Goal: Task Accomplishment & Management: Manage account settings

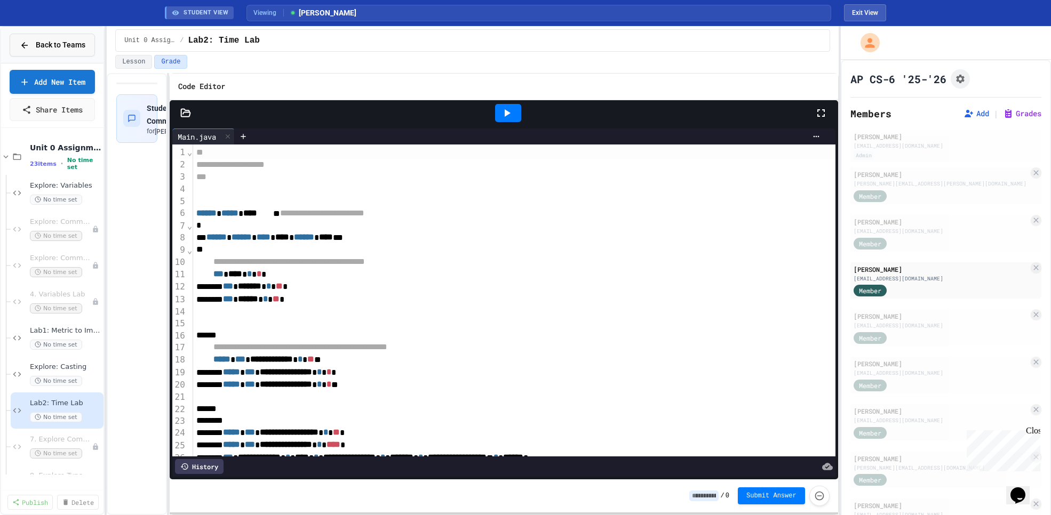
click at [50, 43] on span "Back to Teams" at bounding box center [61, 44] width 50 height 11
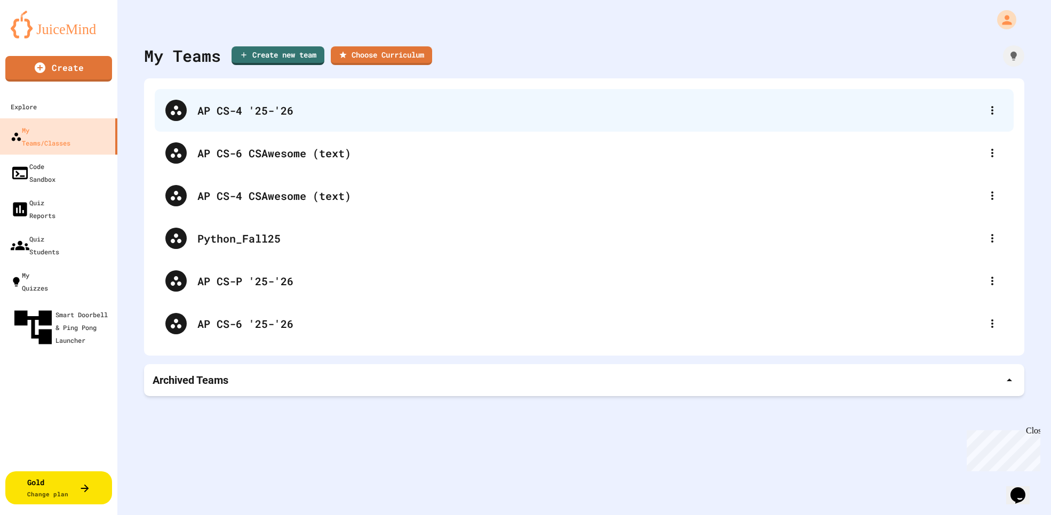
click at [243, 112] on div "AP CS-4 '25-'26" at bounding box center [589, 110] width 784 height 16
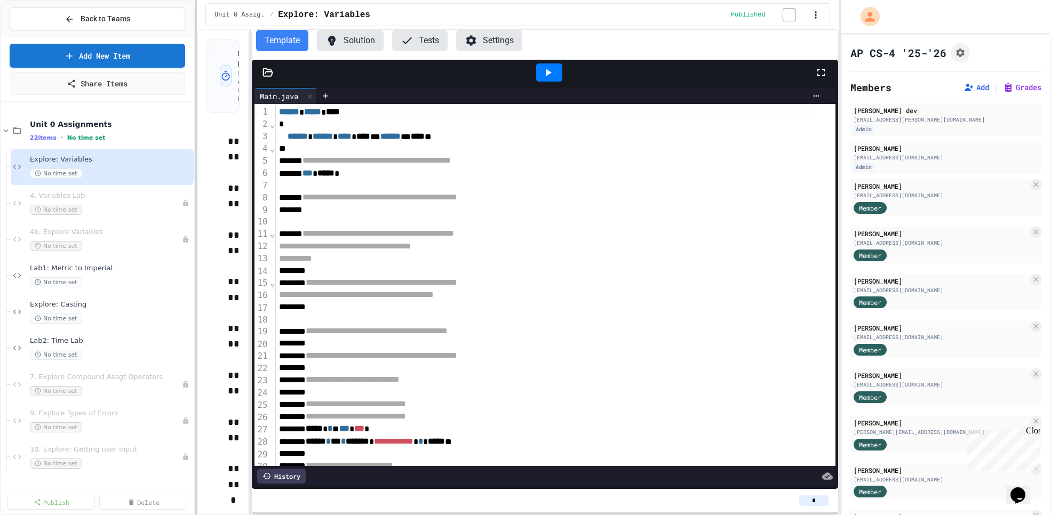
click at [196, 306] on div at bounding box center [196, 257] width 2 height 515
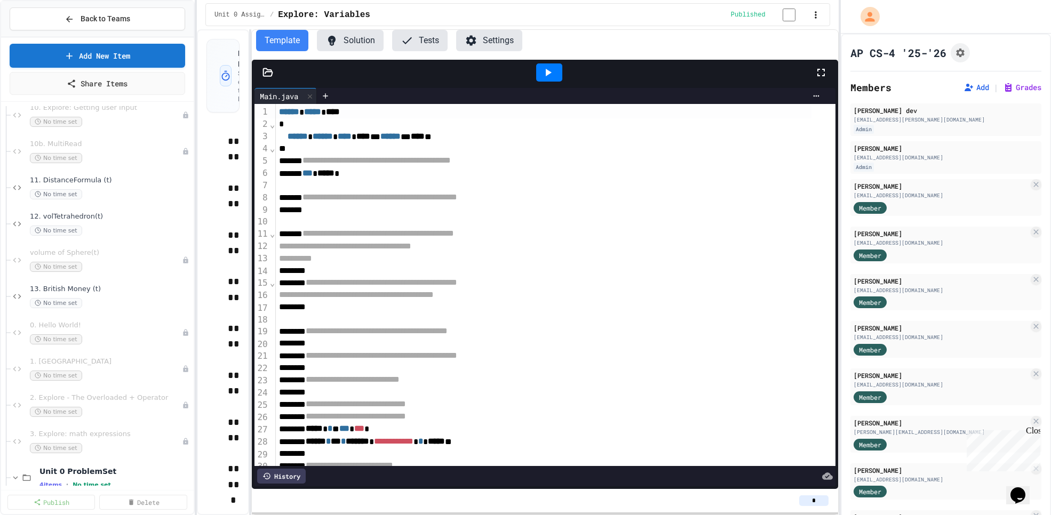
scroll to position [345, 0]
click at [117, 291] on span "13. British Money (t)" at bounding box center [105, 286] width 151 height 9
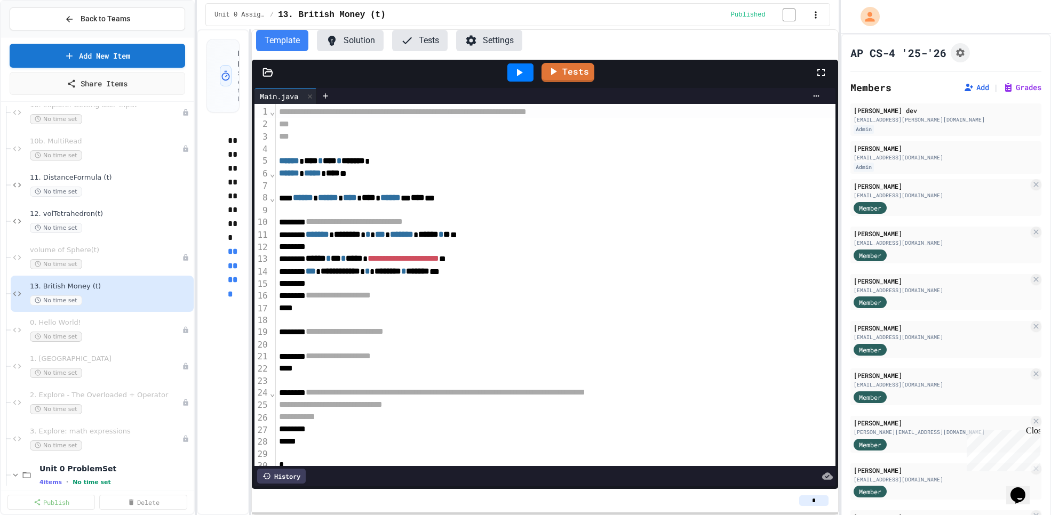
click at [349, 39] on button "Solution" at bounding box center [350, 40] width 67 height 21
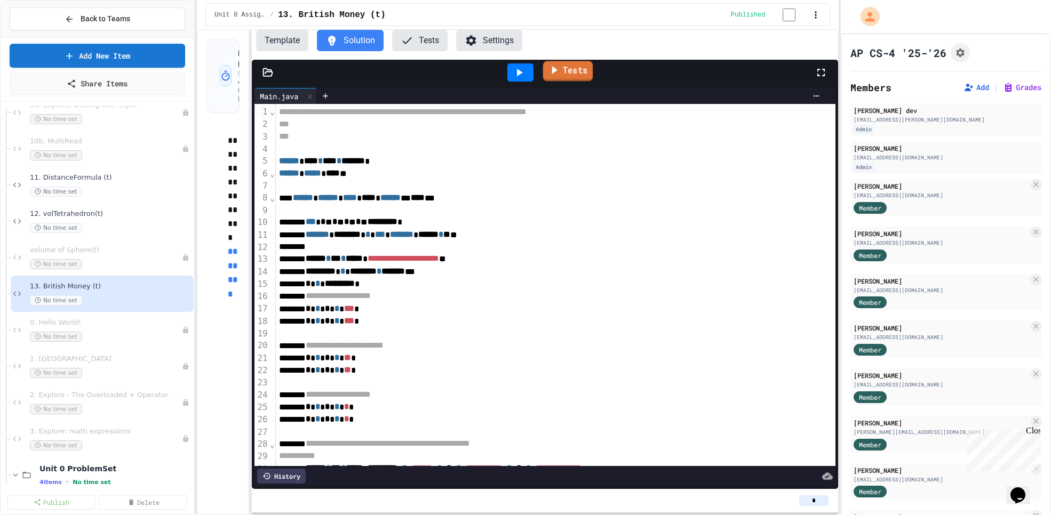
click at [573, 77] on link "Tests" at bounding box center [568, 71] width 50 height 20
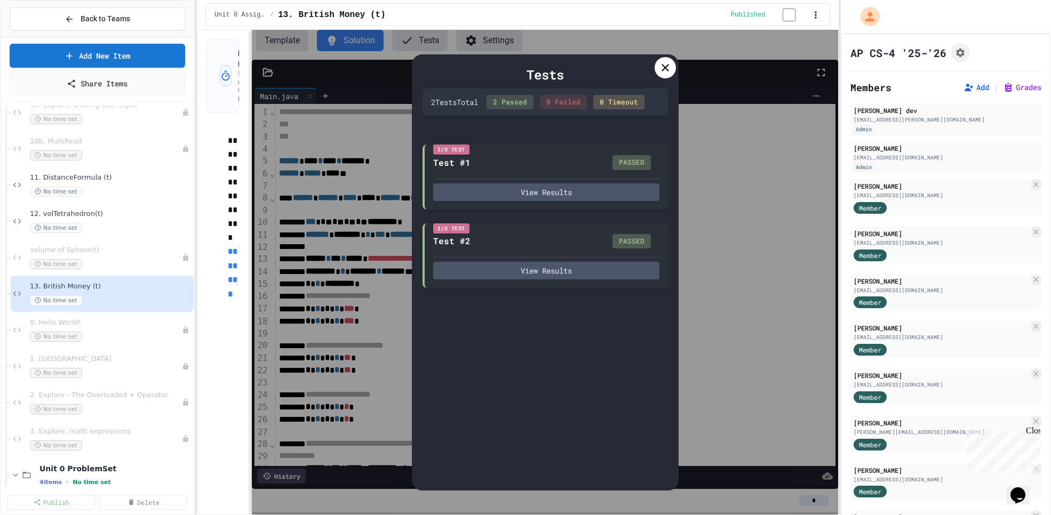
click at [660, 70] on icon at bounding box center [665, 67] width 13 height 13
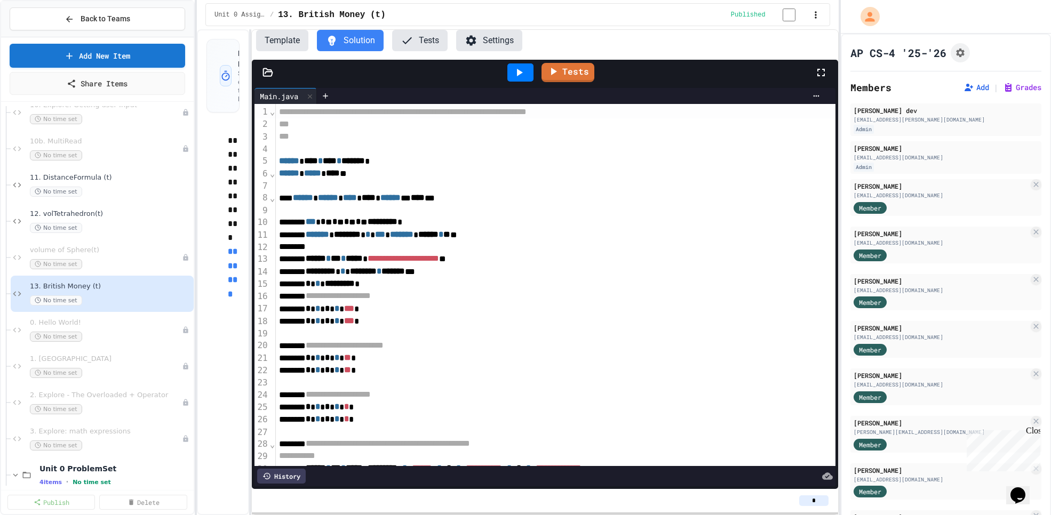
drag, startPoint x: 817, startPoint y: 501, endPoint x: 807, endPoint y: 498, distance: 10.6
click at [805, 502] on input "*" at bounding box center [813, 501] width 29 height 11
type input "*"
click at [113, 14] on span "Back to Teams" at bounding box center [106, 18] width 50 height 11
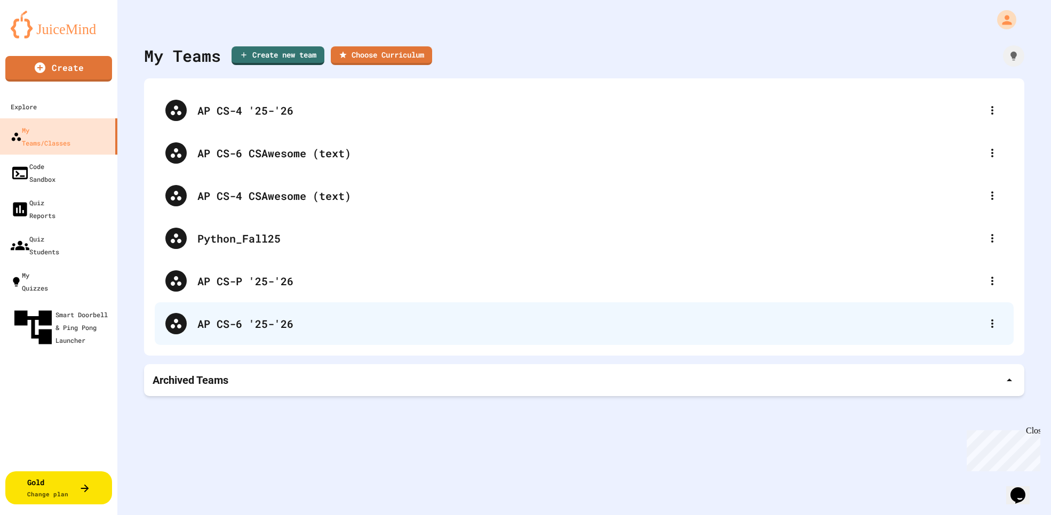
click at [248, 322] on div "AP CS-6 '25-'26" at bounding box center [589, 324] width 784 height 16
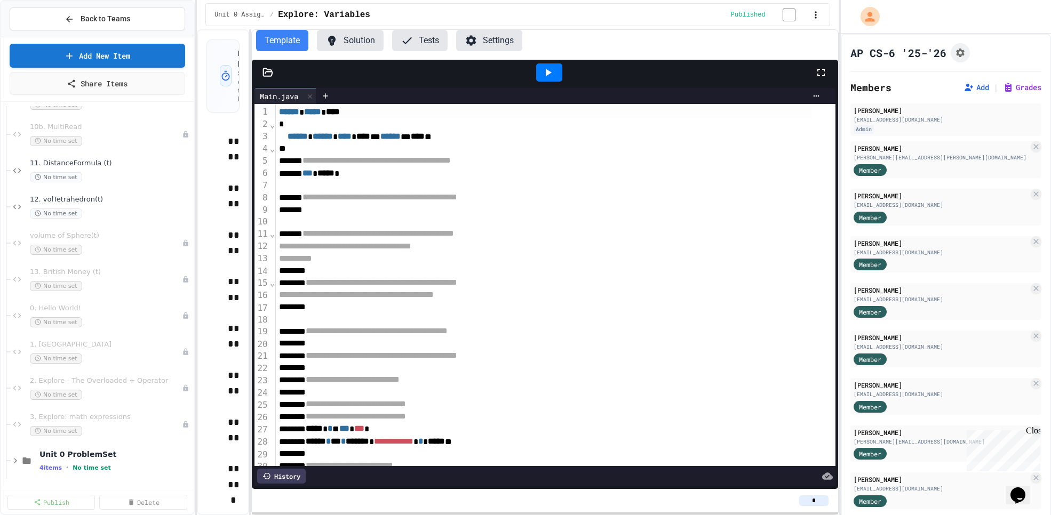
scroll to position [399, 0]
click at [121, 277] on div "No time set" at bounding box center [100, 282] width 141 height 10
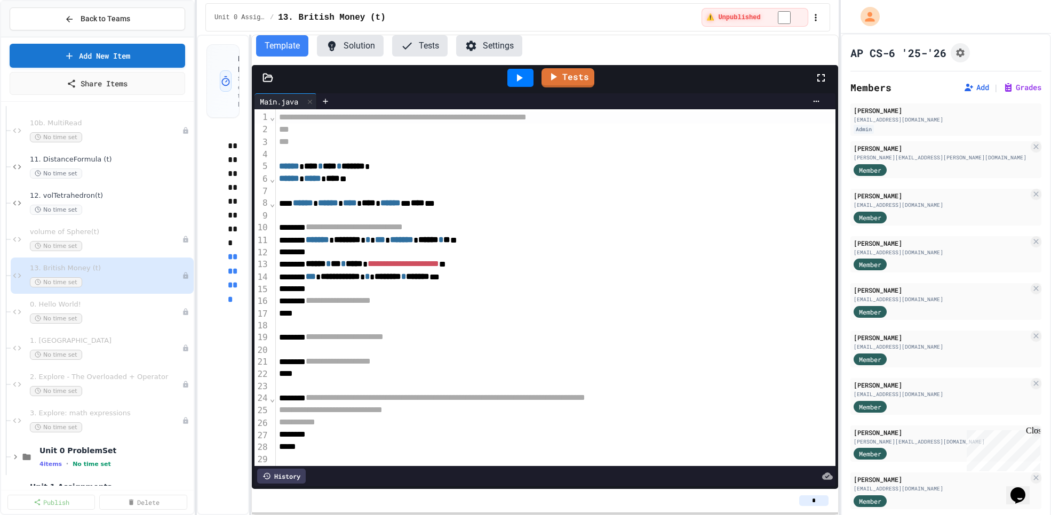
drag, startPoint x: 820, startPoint y: 499, endPoint x: 796, endPoint y: 504, distance: 24.5
click at [796, 504] on div "*" at bounding box center [544, 501] width 569 height 11
type input "*"
click at [105, 19] on span "Back to Teams" at bounding box center [106, 18] width 50 height 11
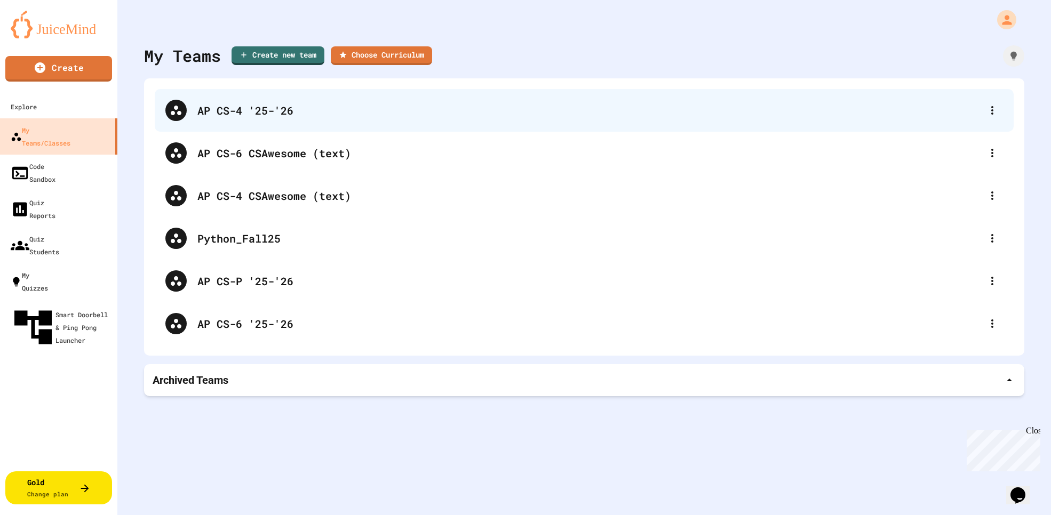
click at [295, 114] on div "AP CS-4 '25-'26" at bounding box center [589, 110] width 784 height 16
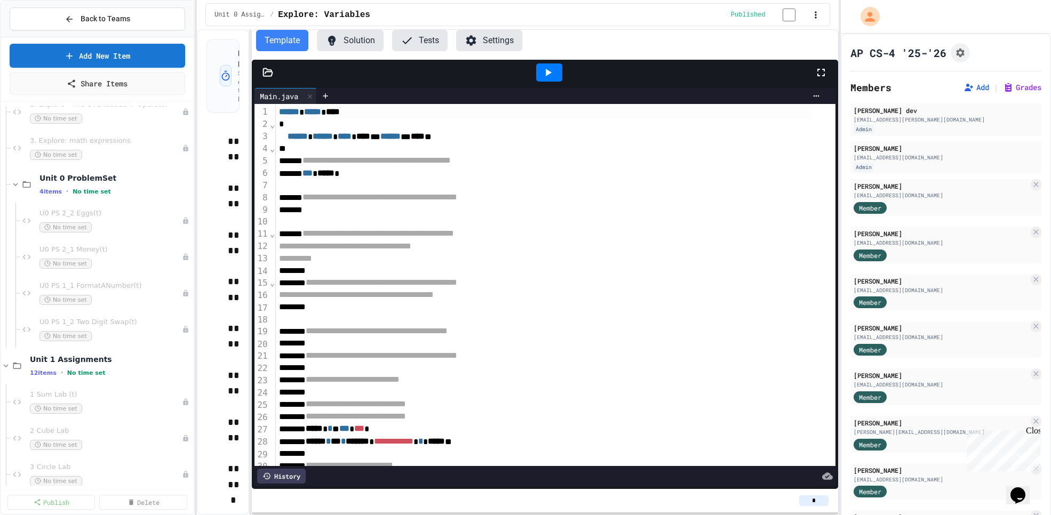
scroll to position [595, 0]
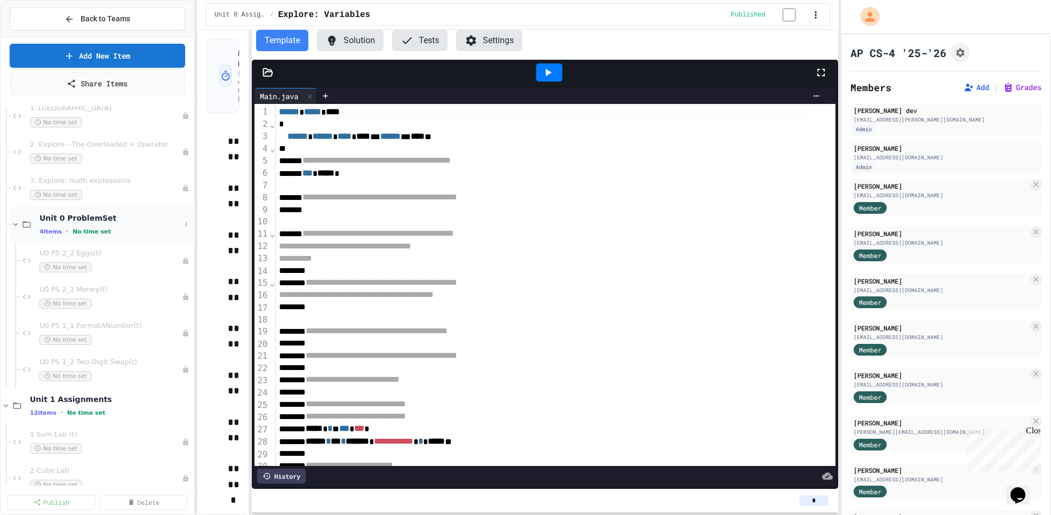
click at [16, 224] on icon at bounding box center [15, 224] width 5 height 3
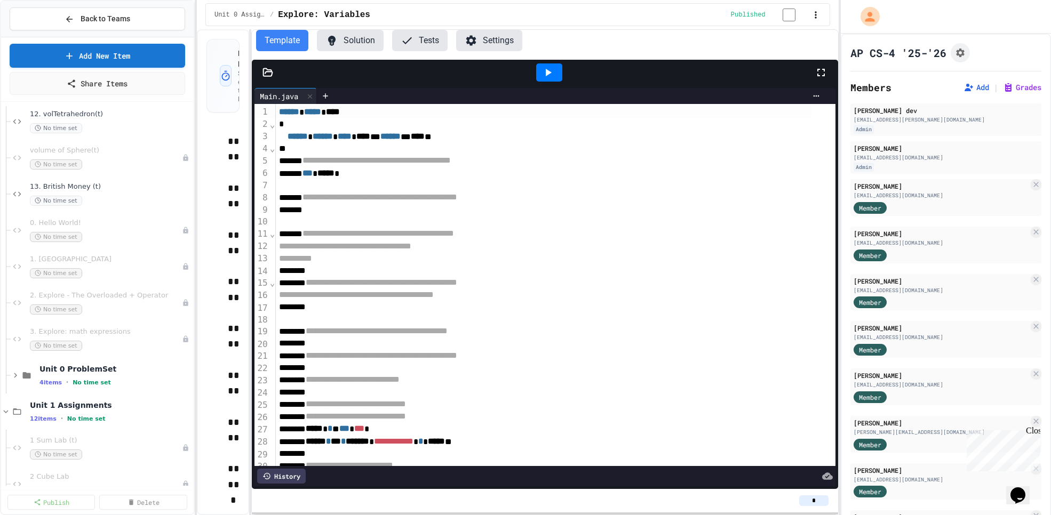
scroll to position [387, 0]
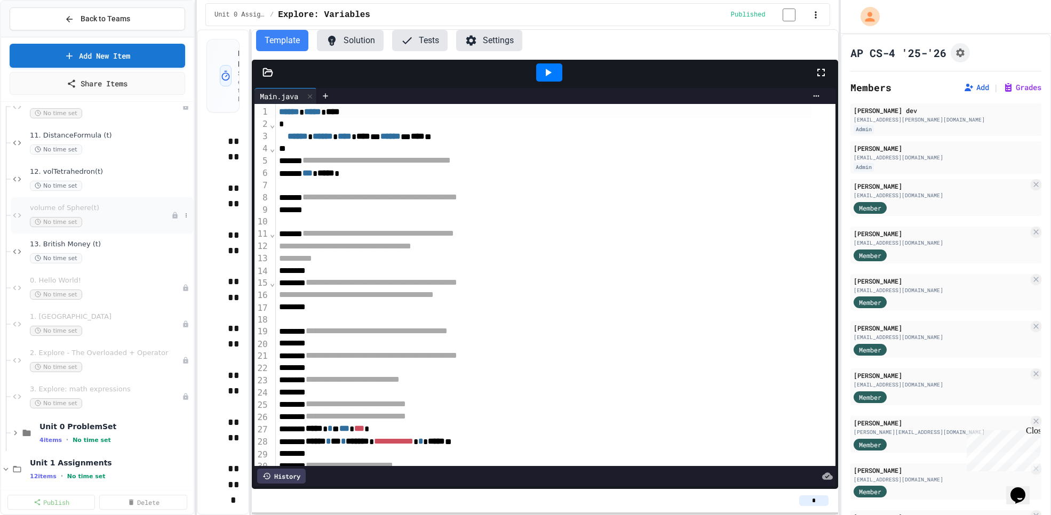
click at [117, 210] on span "volume of Sphere(t)" at bounding box center [100, 208] width 141 height 9
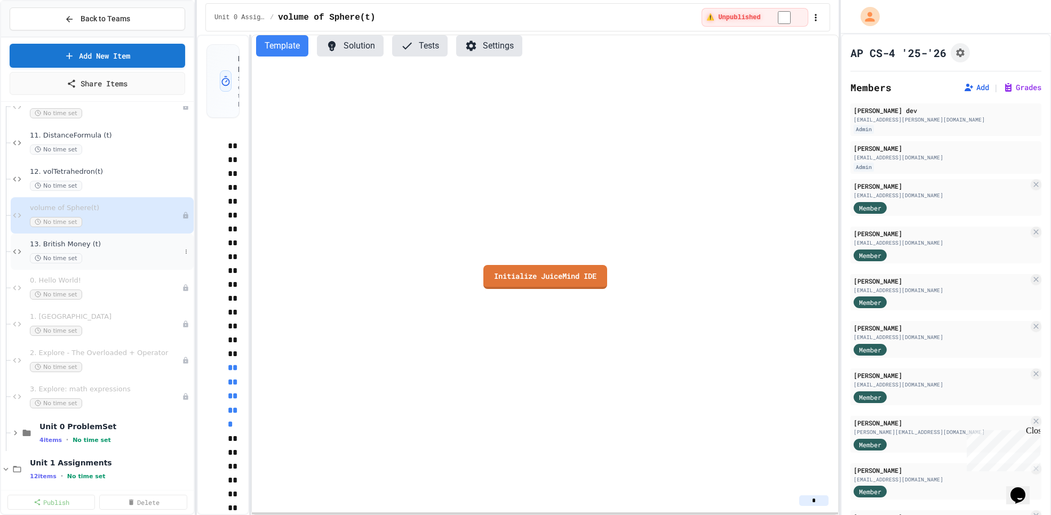
click at [124, 249] on div "13. British Money (t) No time set" at bounding box center [105, 251] width 151 height 23
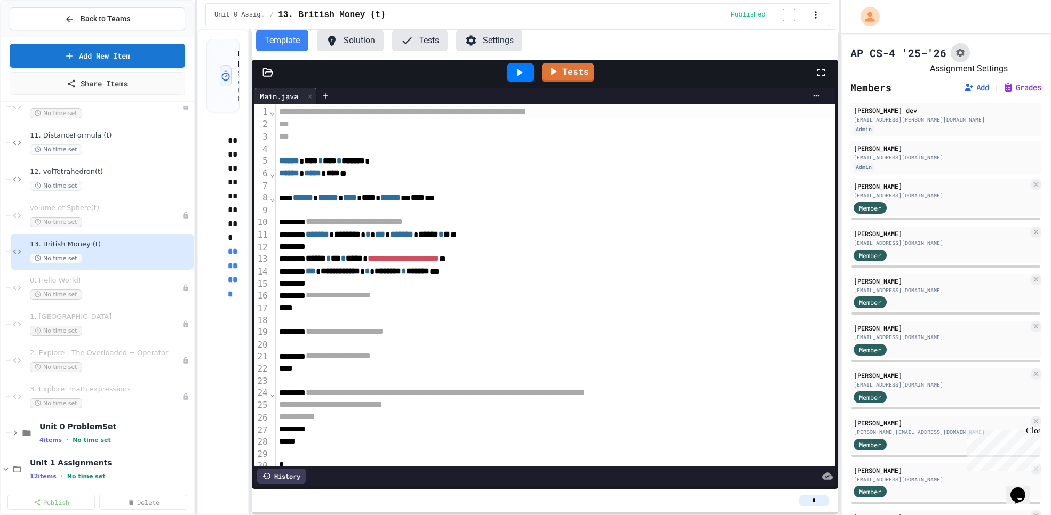
click at [959, 54] on icon "Assignment Settings" at bounding box center [960, 53] width 9 height 9
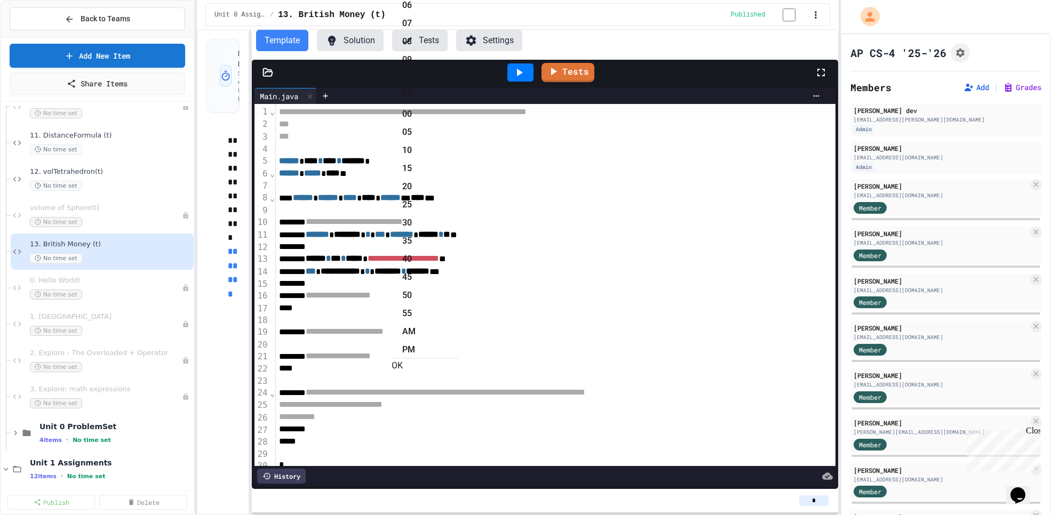
type input "**********"
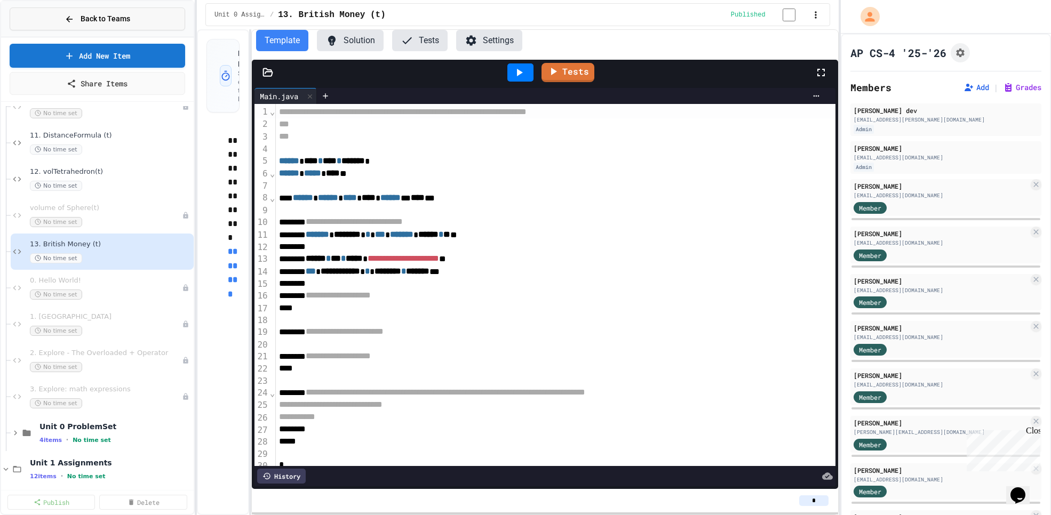
click at [69, 16] on icon at bounding box center [70, 19] width 10 height 10
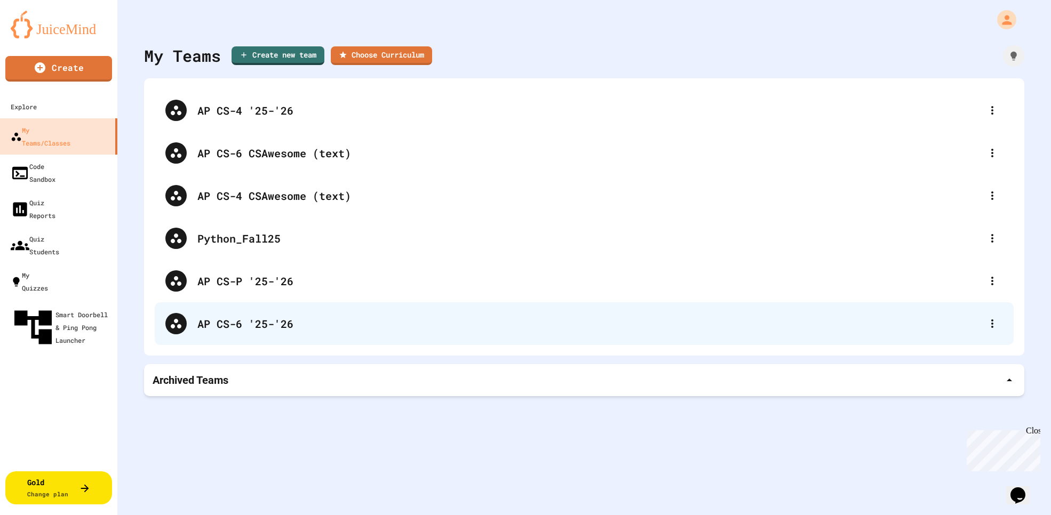
click at [264, 323] on div "AP CS-6 '25-'26" at bounding box center [589, 324] width 784 height 16
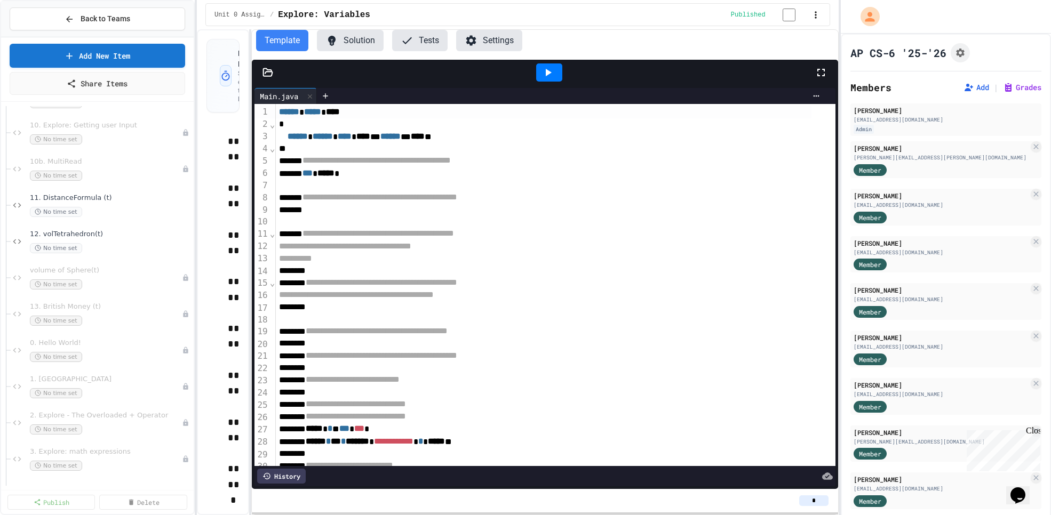
scroll to position [368, 0]
click at [132, 301] on span "13. British Money (t)" at bounding box center [100, 300] width 141 height 9
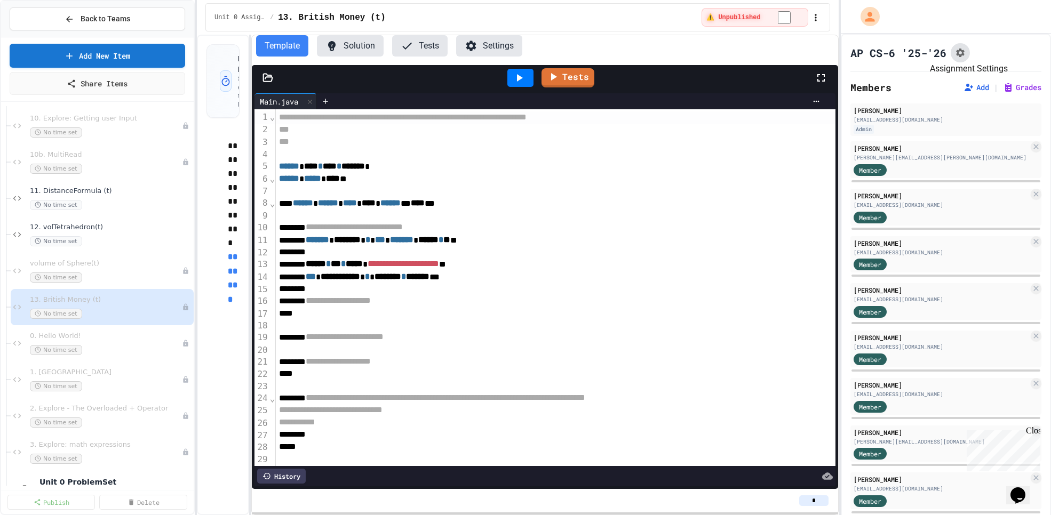
click at [962, 51] on icon "Assignment Settings" at bounding box center [960, 53] width 9 height 9
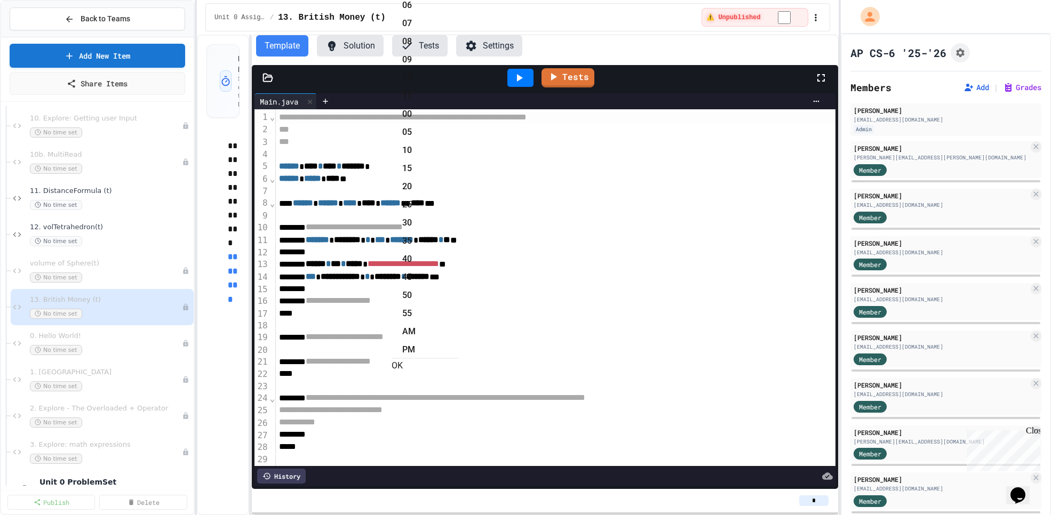
type input "**********"
click at [133, 15] on button "Back to Teams" at bounding box center [98, 18] width 176 height 23
